Goal: Information Seeking & Learning: Learn about a topic

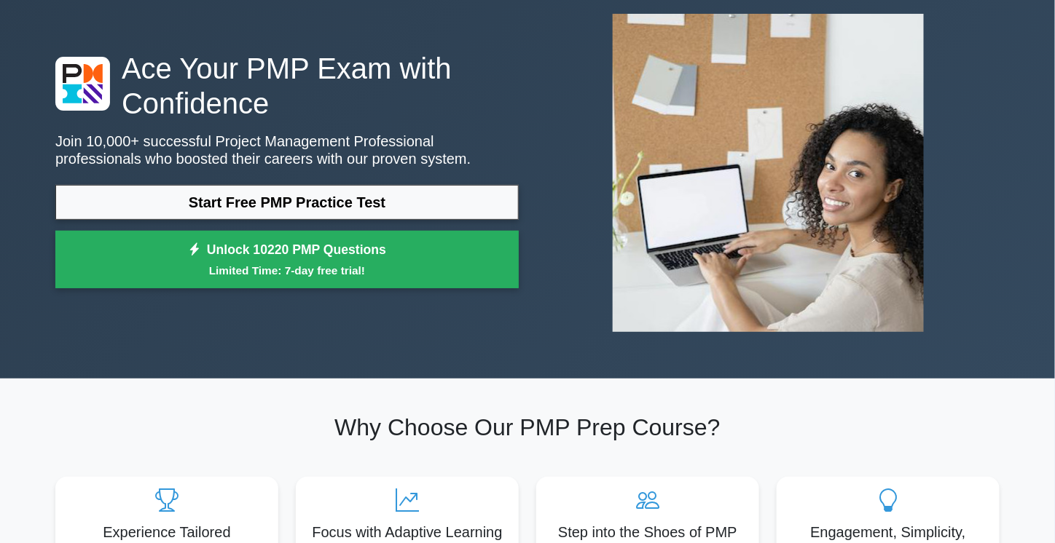
scroll to position [82, 0]
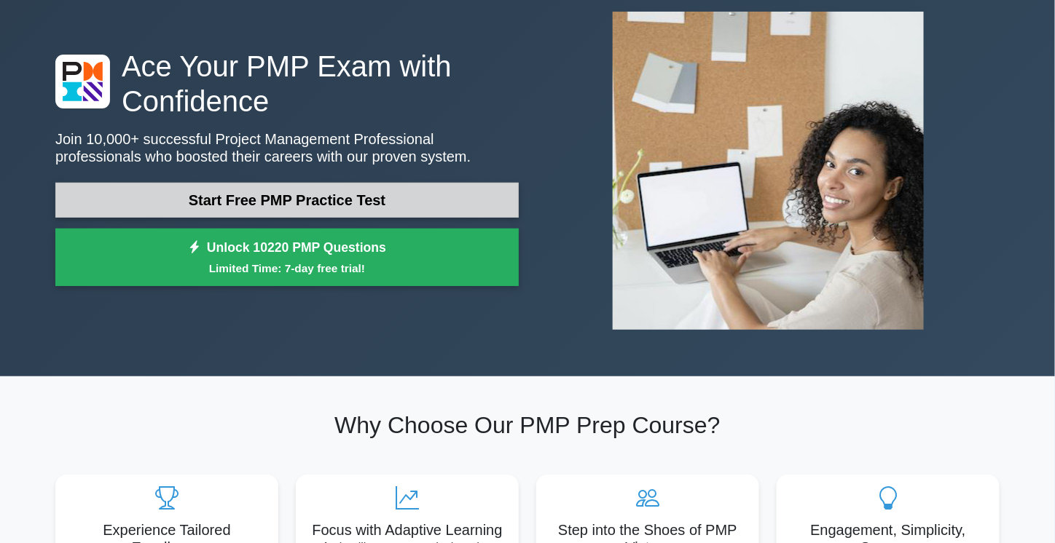
click at [207, 205] on link "Start Free PMP Practice Test" at bounding box center [286, 200] width 463 height 35
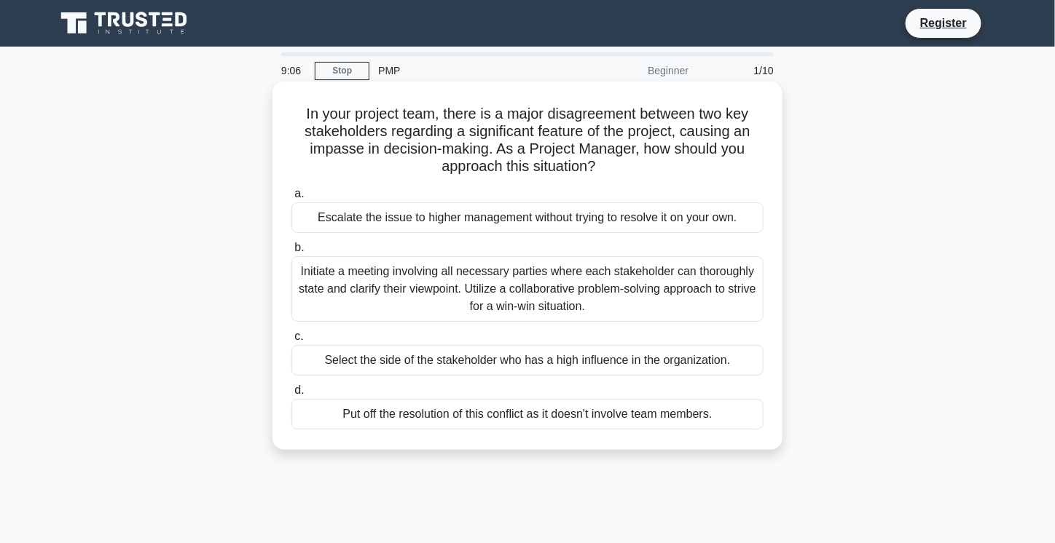
click at [397, 287] on div "Initiate a meeting involving all necessary parties where each stakeholder can t…" at bounding box center [527, 289] width 472 height 66
click at [291, 253] on input "b. Initiate a meeting involving all necessary parties where each stakeholder ca…" at bounding box center [291, 247] width 0 height 9
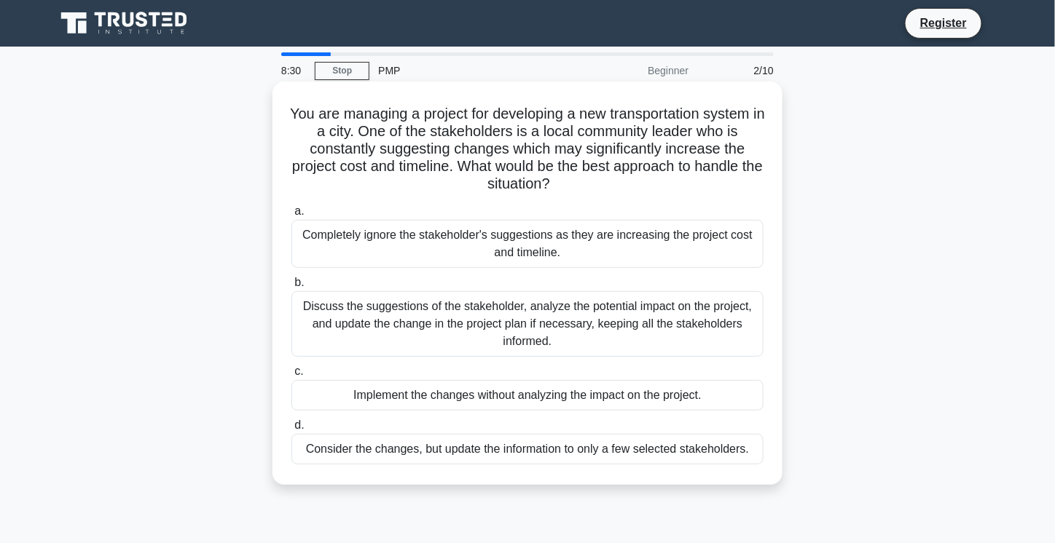
click at [422, 326] on div "Discuss the suggestions of the stakeholder, analyze the potential impact on the…" at bounding box center [527, 324] width 472 height 66
click at [291, 288] on input "b. Discuss the suggestions of the stakeholder, analyze the potential impact on …" at bounding box center [291, 282] width 0 height 9
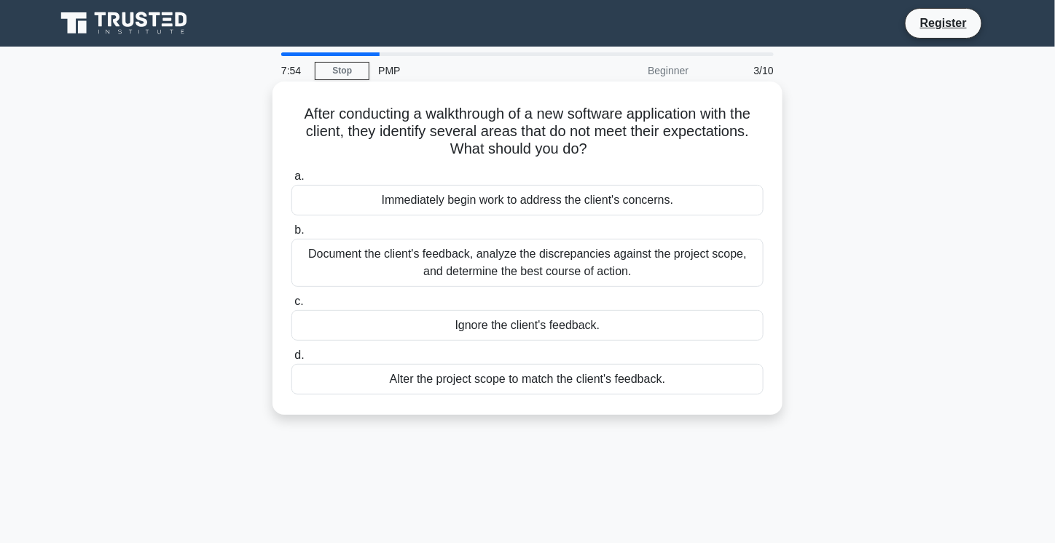
click at [350, 276] on div "Document the client's feedback, analyze the discrepancies against the project s…" at bounding box center [527, 263] width 472 height 48
click at [291, 235] on input "b. Document the client's feedback, analyze the discrepancies against the projec…" at bounding box center [291, 230] width 0 height 9
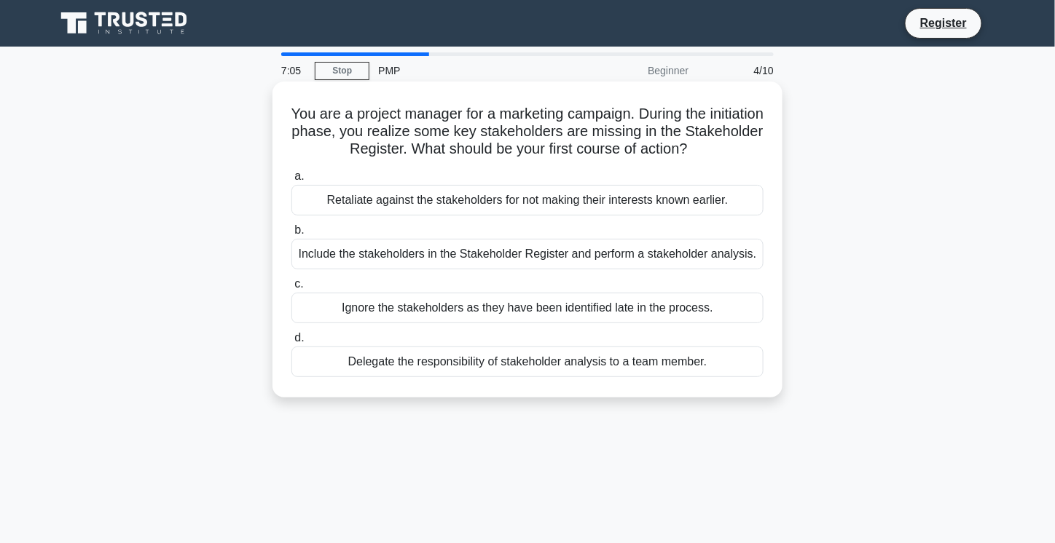
click at [473, 254] on div "Include the stakeholders in the Stakeholder Register and perform a stakeholder …" at bounding box center [527, 254] width 472 height 31
click at [291, 235] on input "b. Include the stakeholders in the Stakeholder Register and perform a stakehold…" at bounding box center [291, 230] width 0 height 9
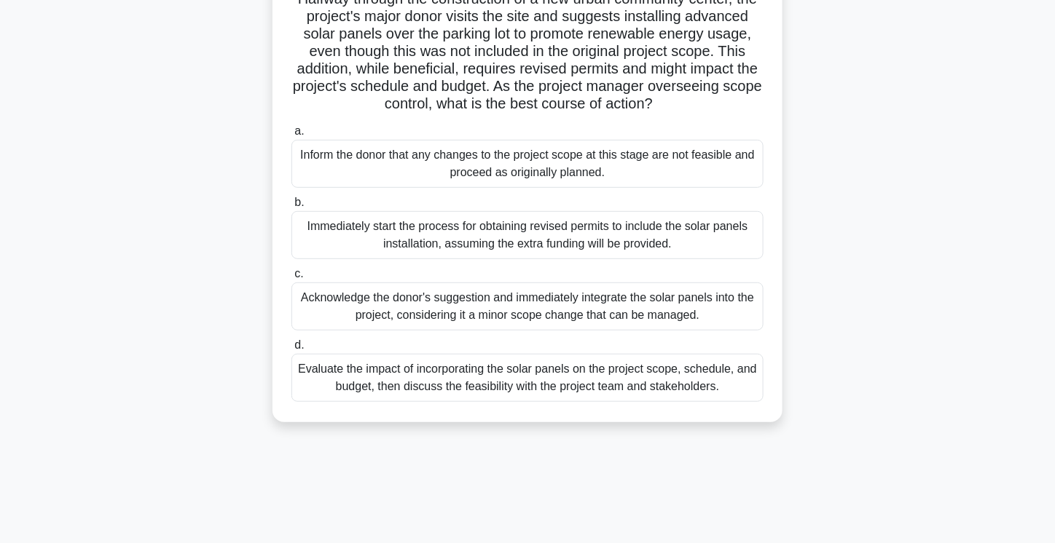
scroll to position [115, 0]
click at [516, 331] on div "Acknowledge the donor's suggestion and immediately integrate the solar panels i…" at bounding box center [527, 307] width 472 height 48
click at [291, 279] on input "c. Acknowledge the donor's suggestion and immediately integrate the solar panel…" at bounding box center [291, 273] width 0 height 9
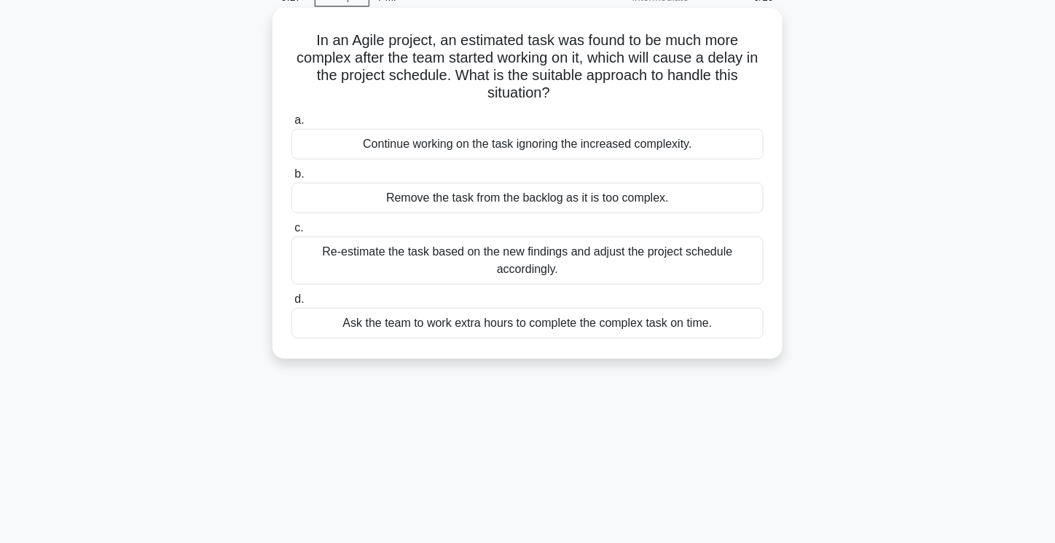
scroll to position [0, 0]
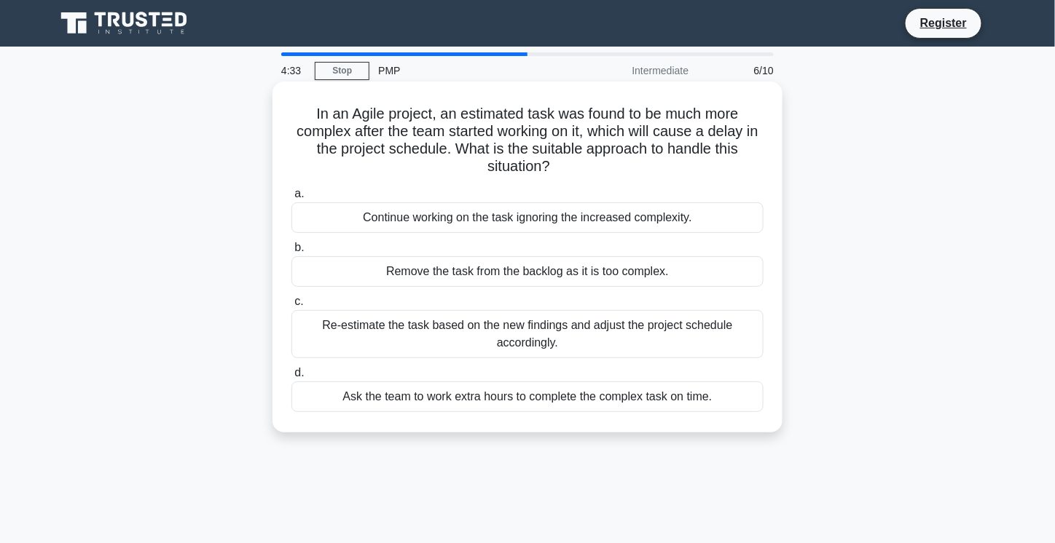
click at [418, 333] on div "Re-estimate the task based on the new findings and adjust the project schedule …" at bounding box center [527, 334] width 472 height 48
click at [291, 307] on input "c. Re-estimate the task based on the new findings and adjust the project schedu…" at bounding box center [291, 301] width 0 height 9
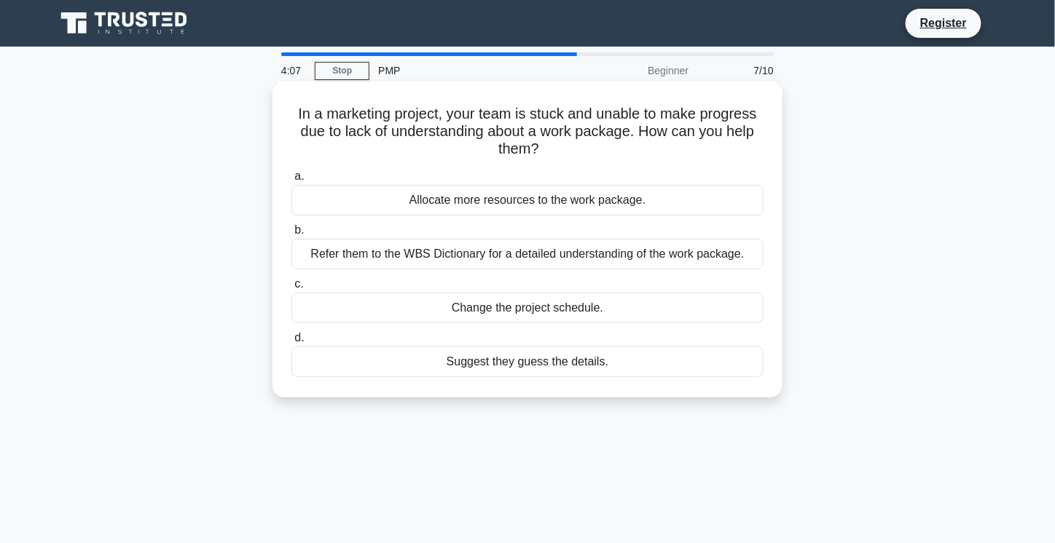
click at [468, 206] on div "Allocate more resources to the work package." at bounding box center [527, 200] width 472 height 31
click at [291, 181] on input "a. Allocate more resources to the work package." at bounding box center [291, 176] width 0 height 9
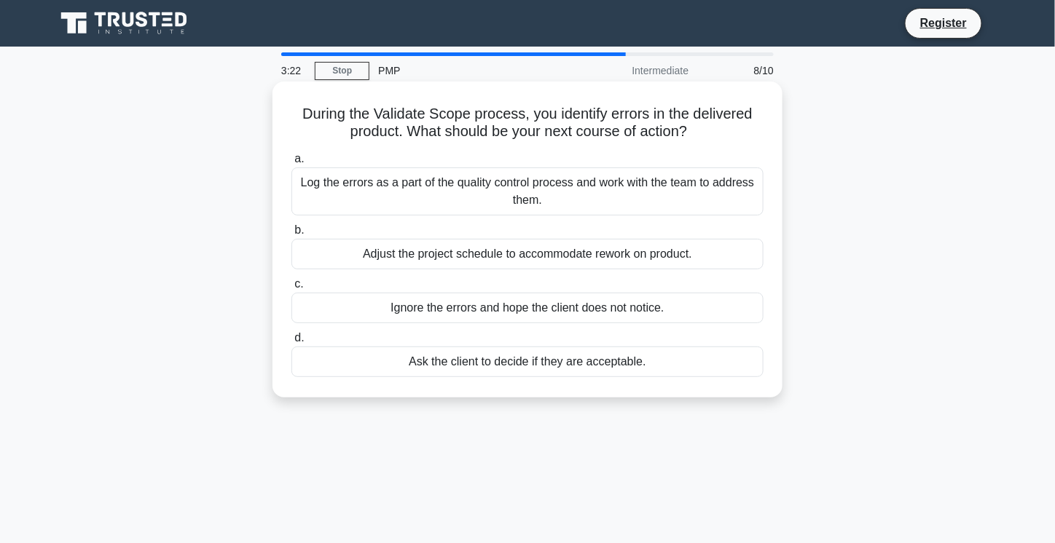
click at [418, 201] on div "Log the errors as a part of the quality control process and work with the team …" at bounding box center [527, 191] width 472 height 48
click at [291, 164] on input "a. Log the errors as a part of the quality control process and work with the te…" at bounding box center [291, 158] width 0 height 9
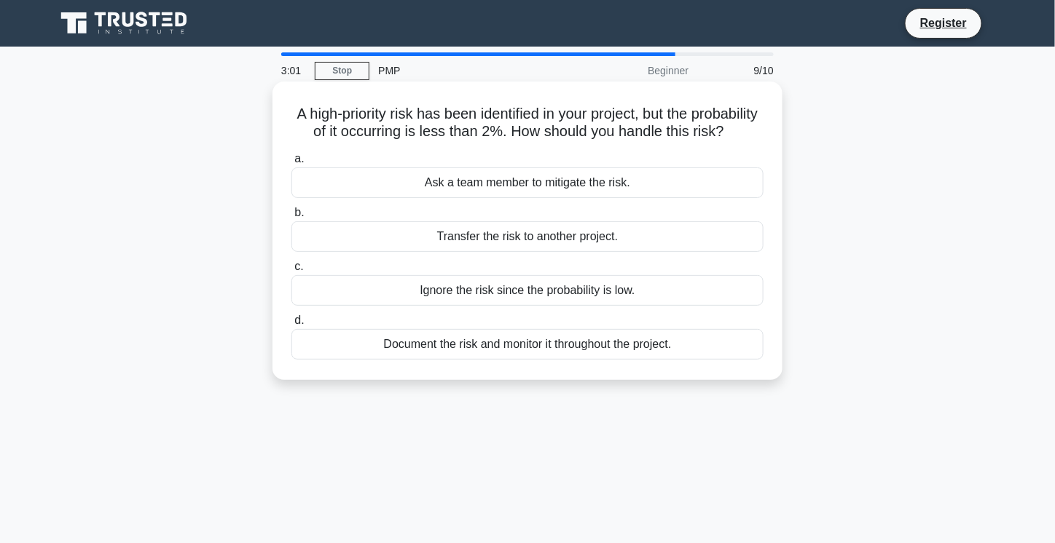
click at [462, 360] on div "Document the risk and monitor it throughout the project." at bounding box center [527, 344] width 472 height 31
click at [291, 326] on input "d. Document the risk and monitor it throughout the project." at bounding box center [291, 320] width 0 height 9
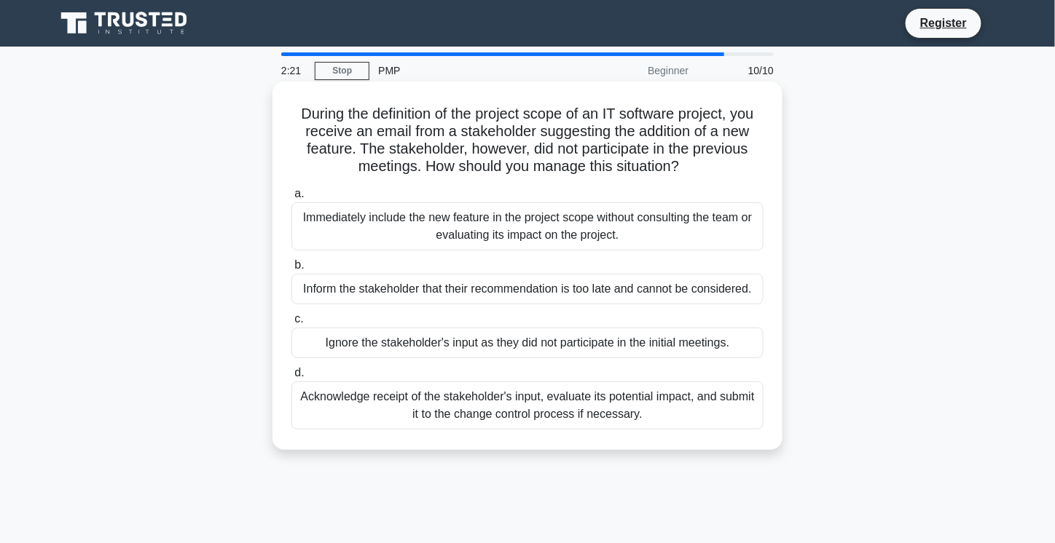
click at [447, 393] on div "Acknowledge receipt of the stakeholder's input, evaluate its potential impact, …" at bounding box center [527, 406] width 472 height 48
click at [291, 378] on input "d. Acknowledge receipt of the stakeholder's input, evaluate its potential impac…" at bounding box center [291, 372] width 0 height 9
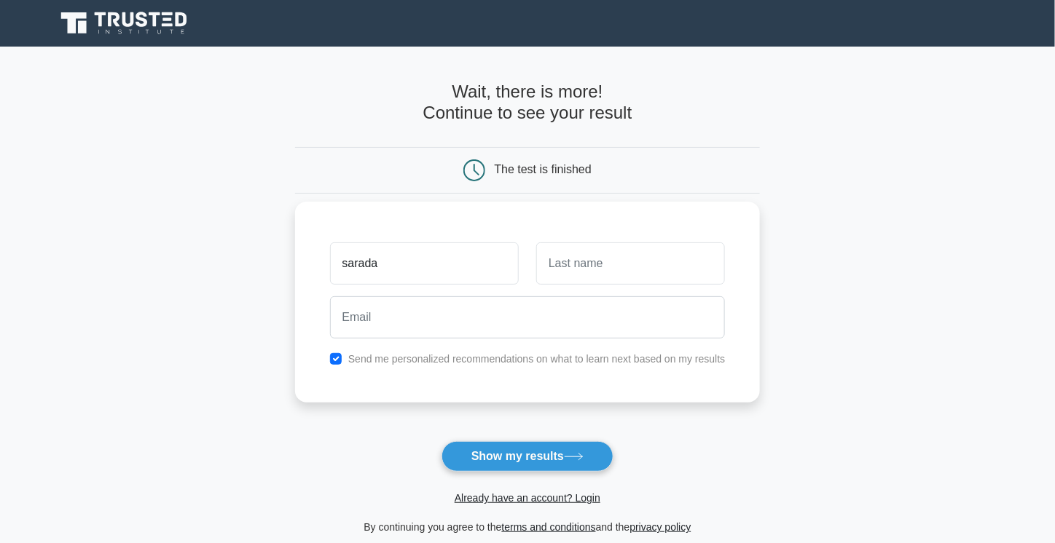
type input "sarada"
click at [588, 248] on input "text" at bounding box center [630, 264] width 189 height 42
type input "sontiyani"
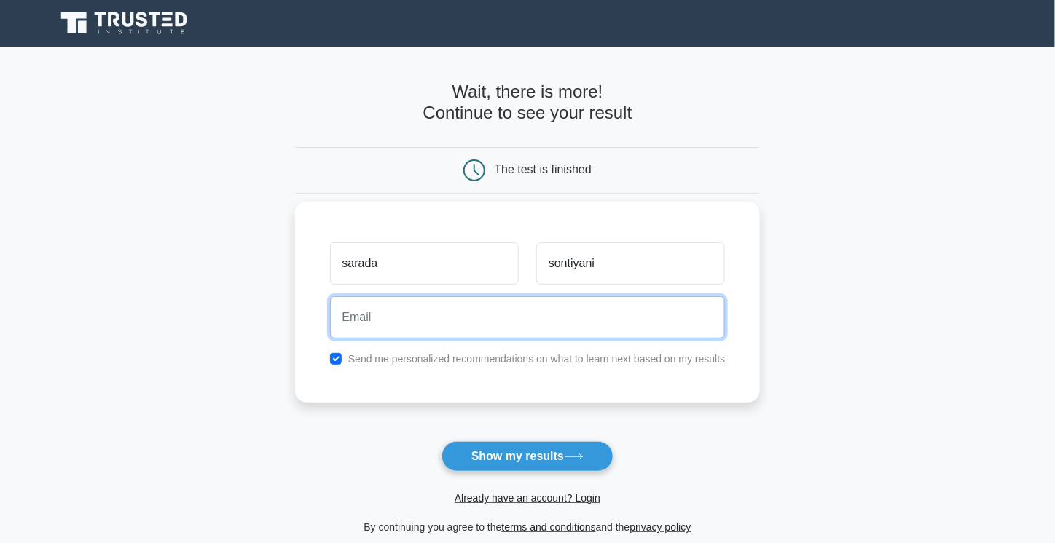
click at [524, 315] on input "email" at bounding box center [527, 317] width 395 height 42
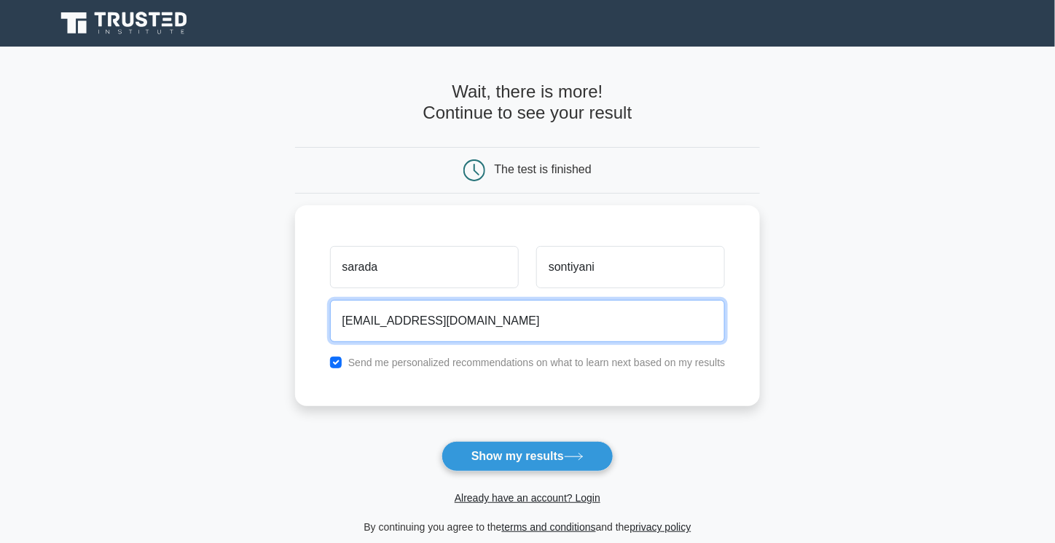
type input "saruvissu2017@gmail.com"
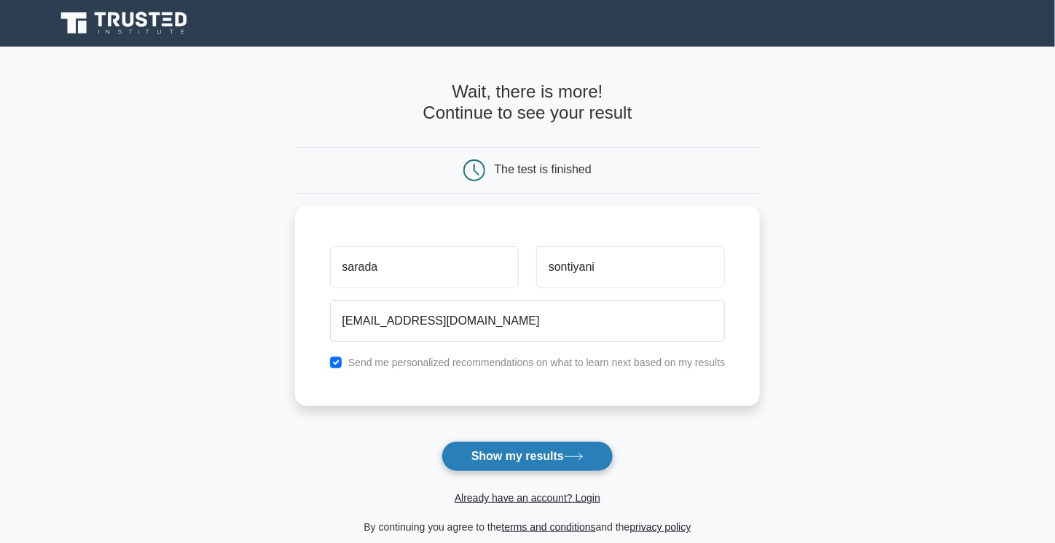
click at [502, 453] on button "Show my results" at bounding box center [527, 456] width 172 height 31
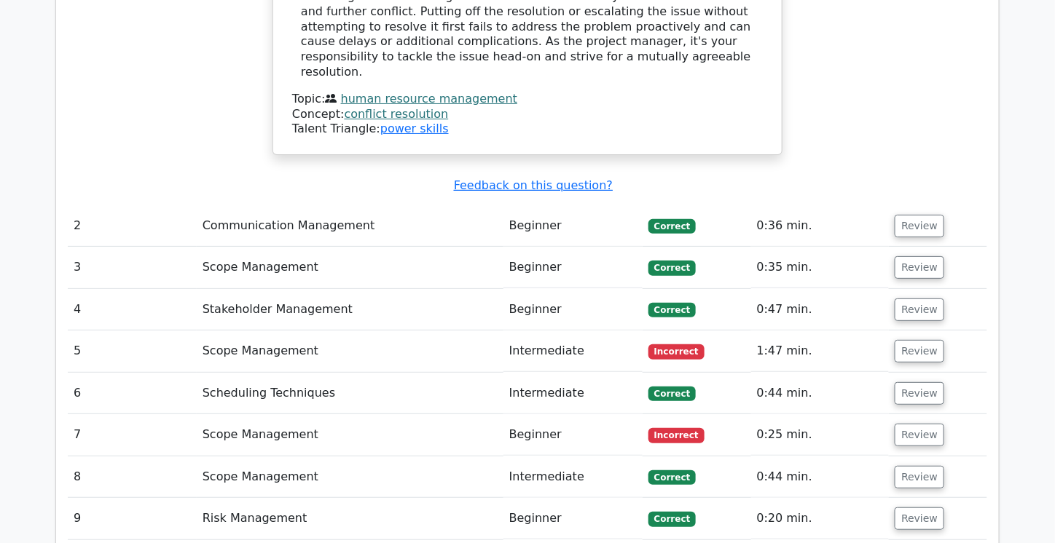
scroll to position [1863, 0]
click at [907, 340] on button "Review" at bounding box center [919, 351] width 50 height 23
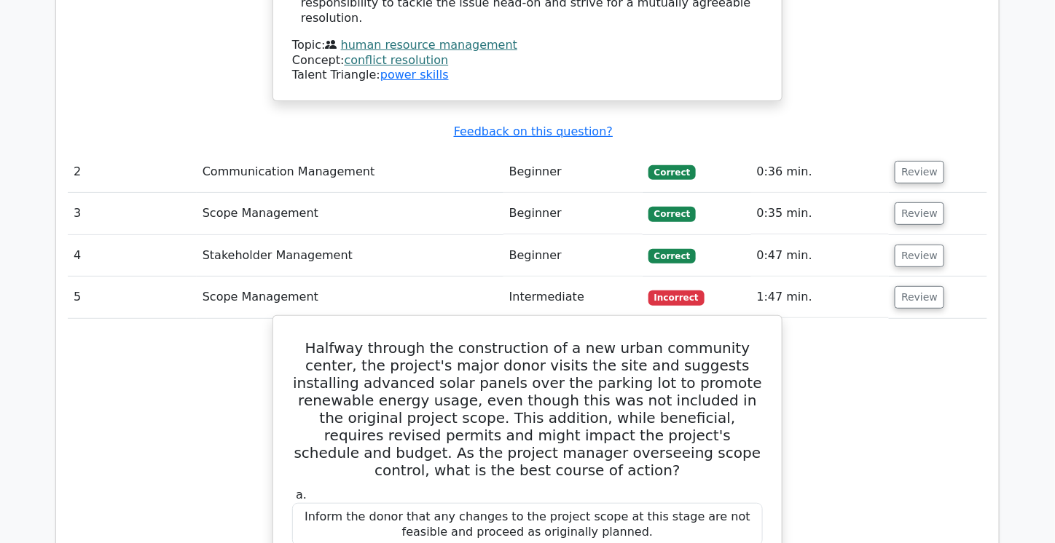
scroll to position [1892, 0]
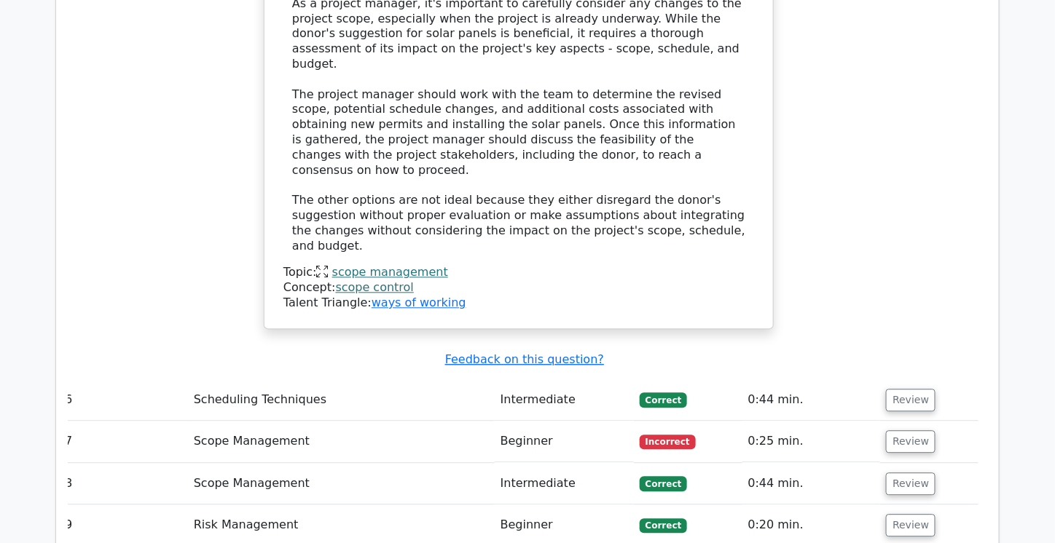
scroll to position [2812, 0]
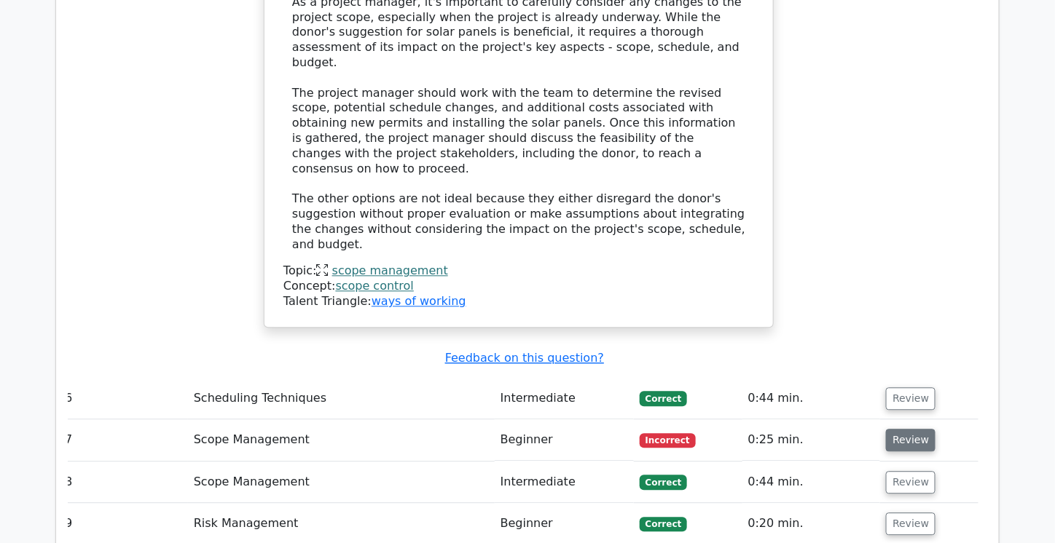
click at [909, 429] on button "Review" at bounding box center [911, 440] width 50 height 23
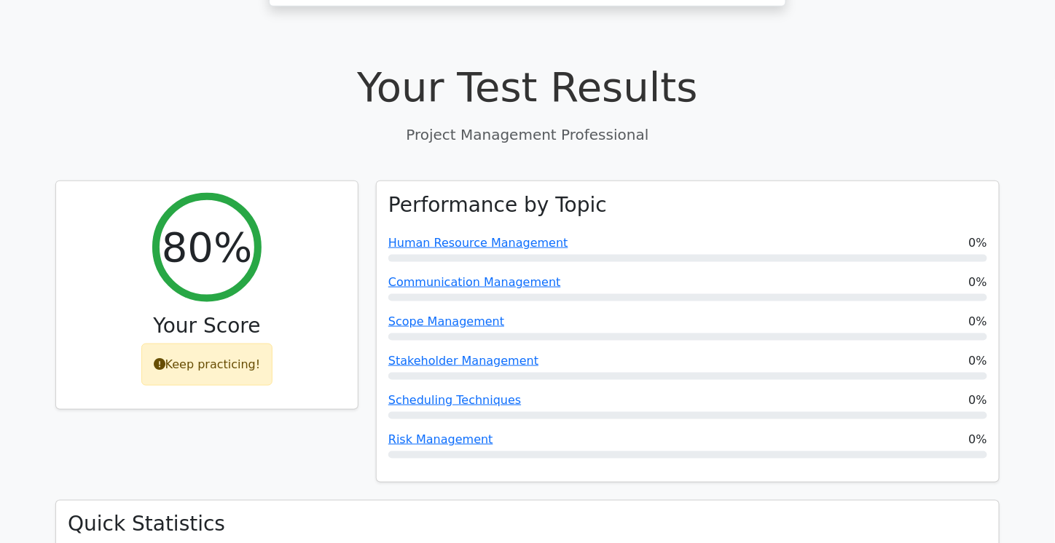
scroll to position [470, 0]
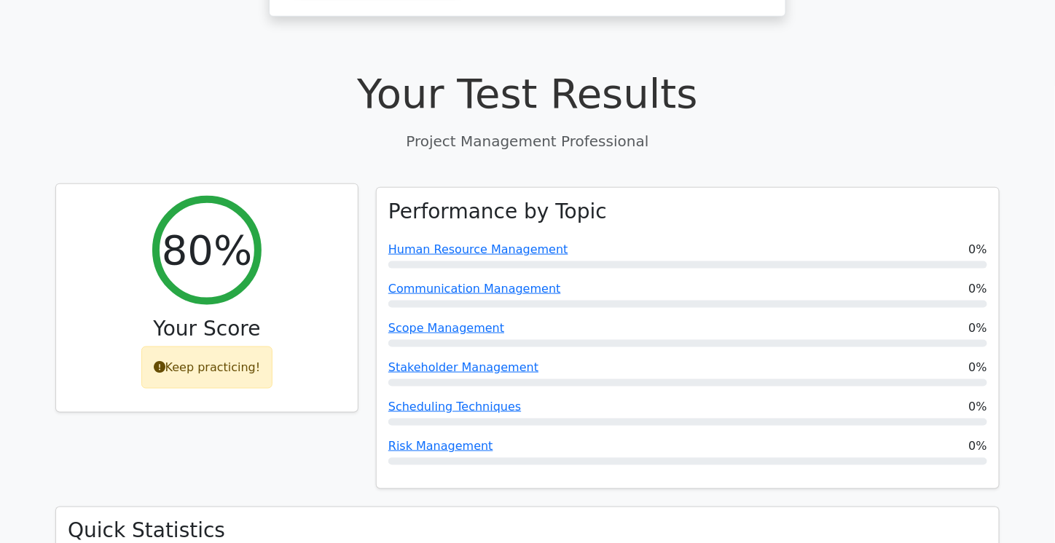
click at [222, 347] on div "Keep practicing!" at bounding box center [207, 368] width 132 height 42
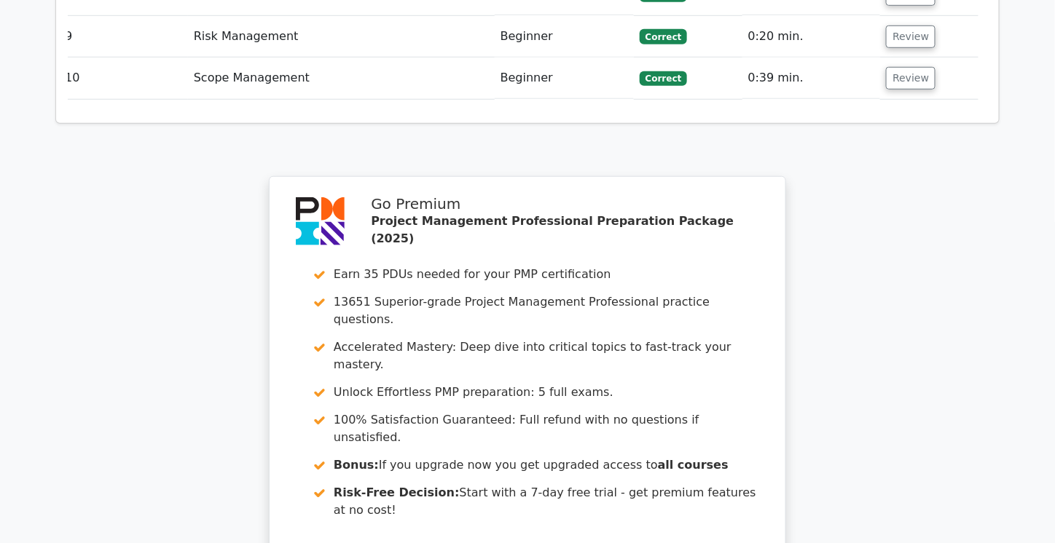
scroll to position [4014, 0]
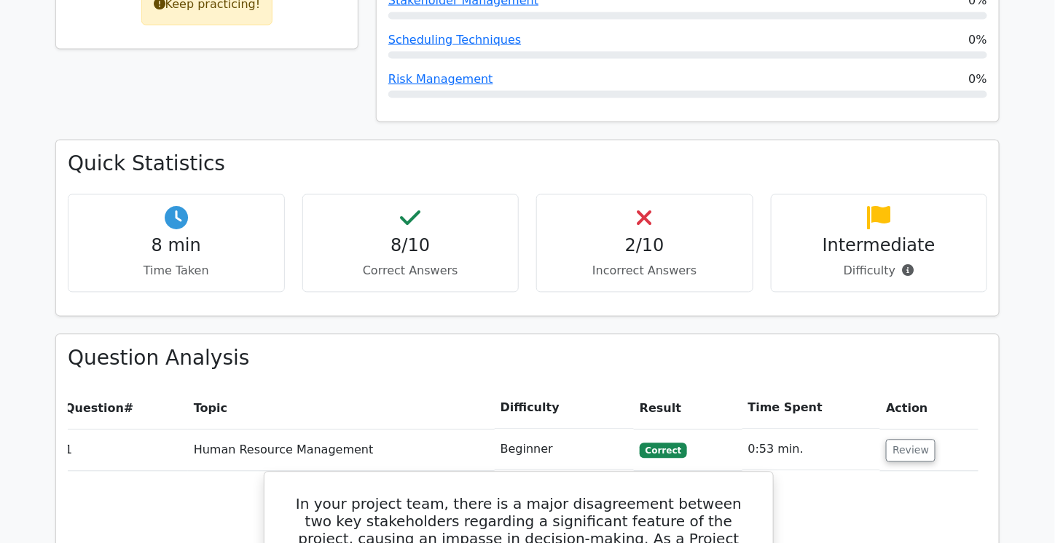
scroll to position [837, 0]
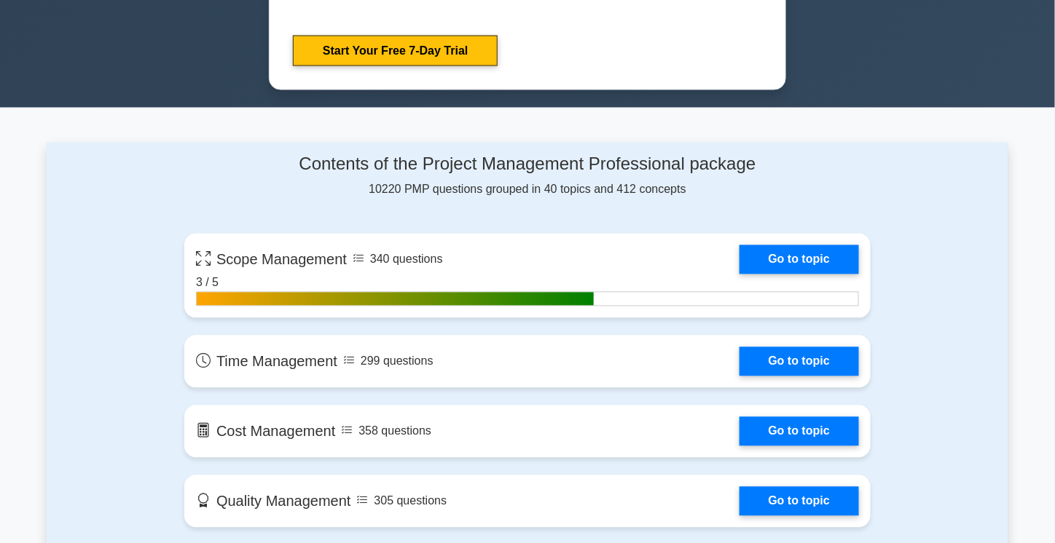
scroll to position [859, 0]
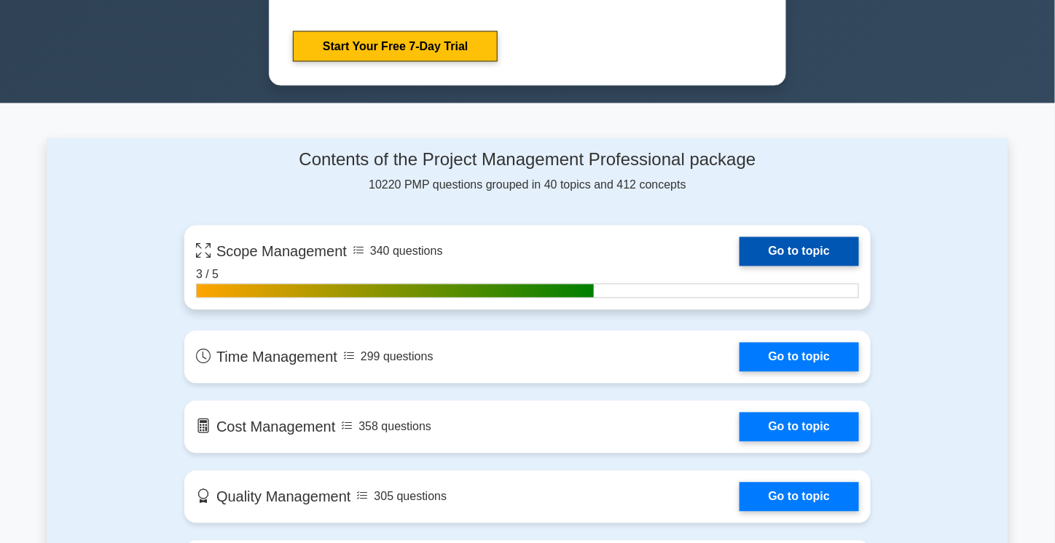
click at [791, 250] on link "Go to topic" at bounding box center [798, 251] width 119 height 29
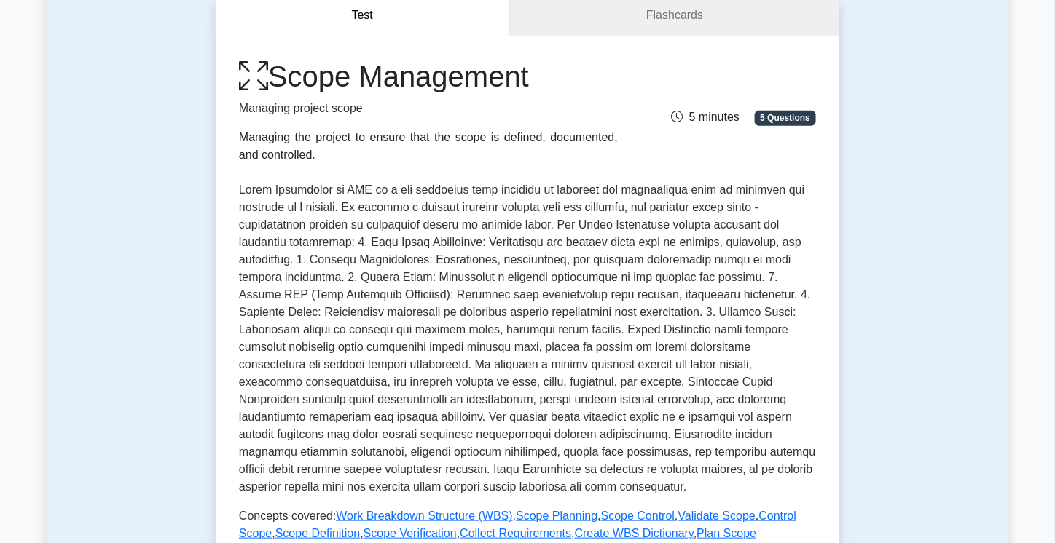
scroll to position [124, 0]
